Goal: Find specific page/section: Find specific page/section

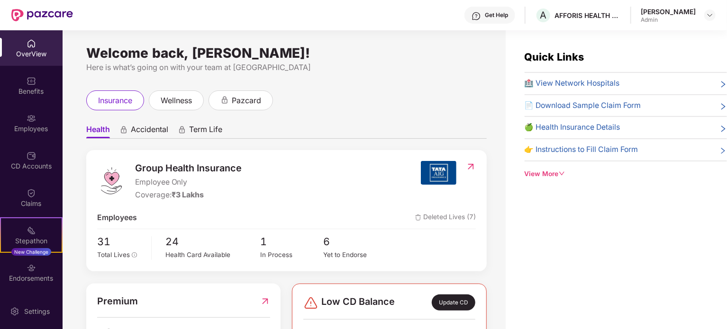
scroll to position [55, 0]
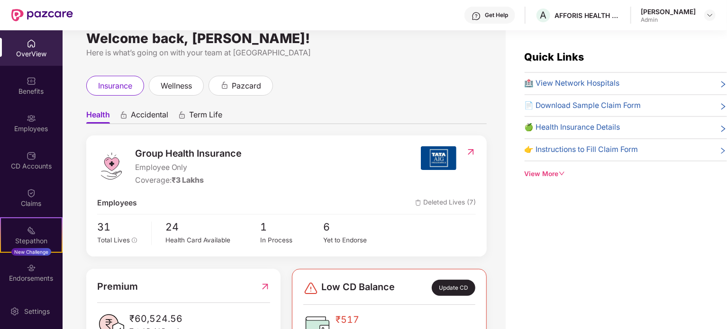
scroll to position [14, 0]
click at [264, 241] on div "In Process" at bounding box center [291, 241] width 63 height 10
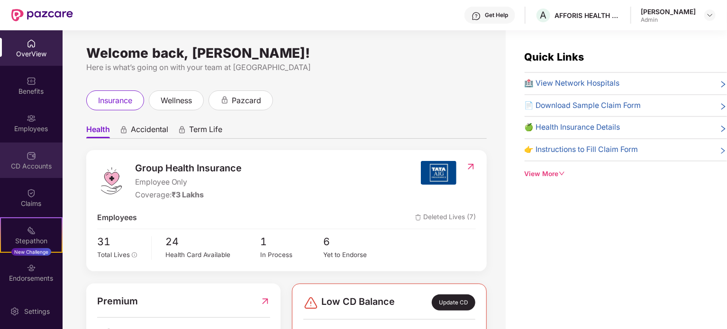
click at [36, 158] on div "CD Accounts" at bounding box center [31, 161] width 63 height 36
